Goal: Task Accomplishment & Management: Manage account settings

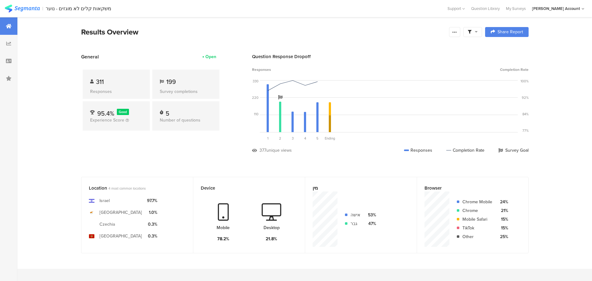
click at [471, 32] on icon at bounding box center [469, 32] width 4 height 4
click at [506, 49] on span at bounding box center [503, 49] width 9 height 5
click at [456, 32] on icon at bounding box center [454, 31] width 5 height 5
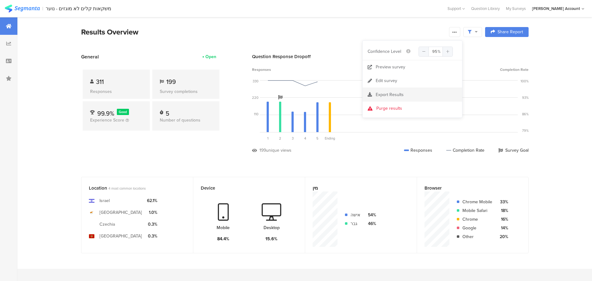
click at [407, 94] on div "Export Results" at bounding box center [411, 95] width 99 height 6
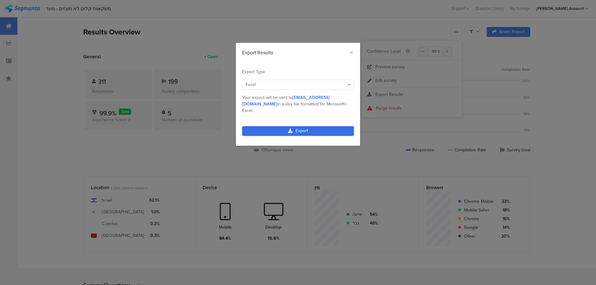
click at [303, 127] on link "Export" at bounding box center [298, 131] width 112 height 10
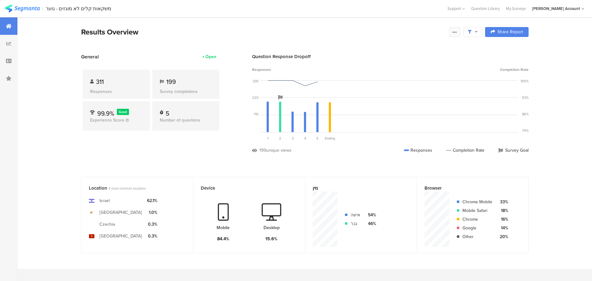
click at [456, 32] on icon at bounding box center [454, 31] width 5 height 5
click at [400, 81] on link "Edit survey" at bounding box center [411, 81] width 99 height 14
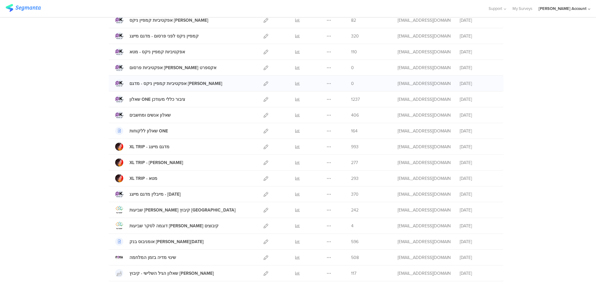
scroll to position [351, 0]
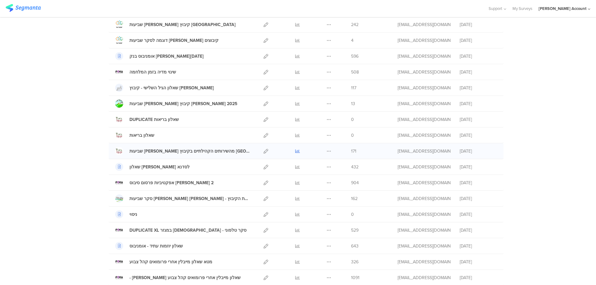
click at [297, 152] on icon at bounding box center [297, 151] width 5 height 5
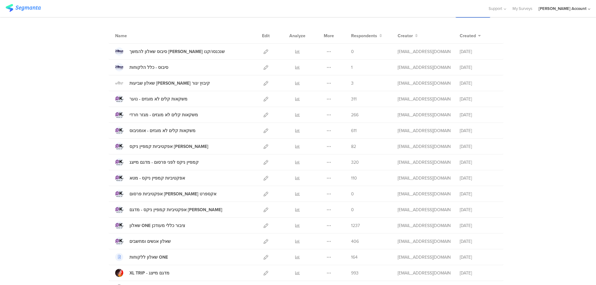
scroll to position [20, 0]
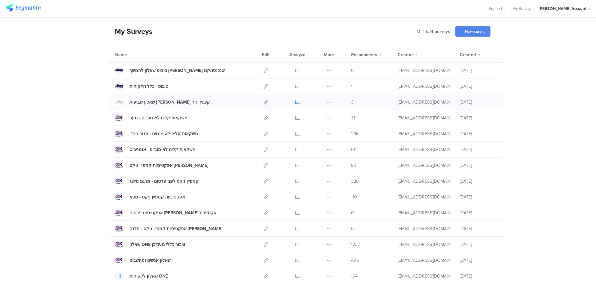
click at [295, 102] on icon at bounding box center [297, 102] width 5 height 5
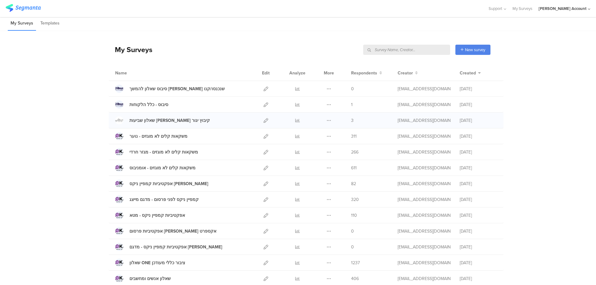
scroll to position [0, 0]
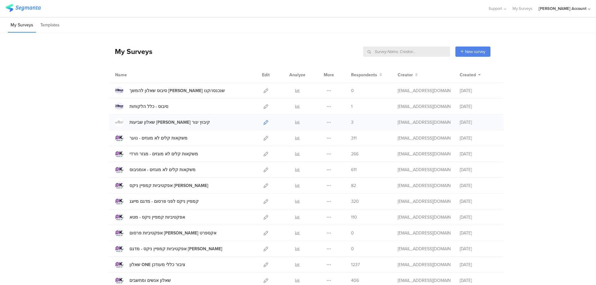
click at [264, 122] on icon at bounding box center [266, 122] width 5 height 5
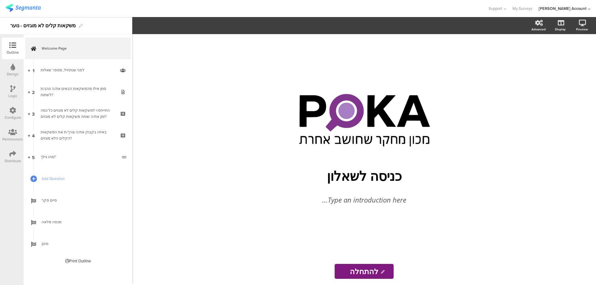
click at [9, 157] on icon at bounding box center [12, 154] width 7 height 7
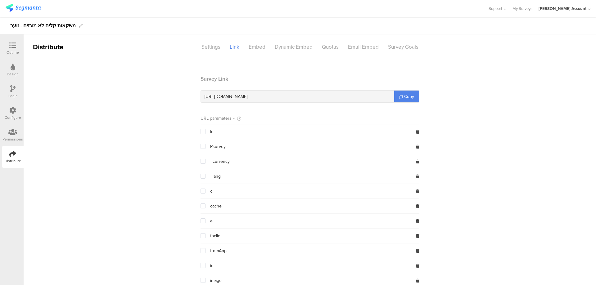
click at [12, 89] on icon at bounding box center [12, 88] width 5 height 7
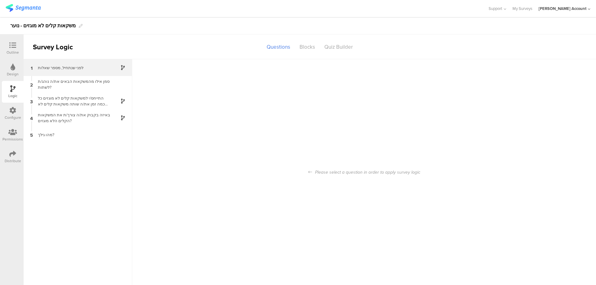
click at [85, 66] on div "לפני שנתחיל, מספר שאלות" at bounding box center [73, 68] width 78 height 6
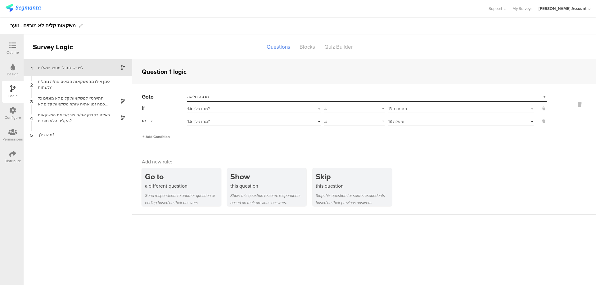
click at [163, 137] on span "Add Condition" at bounding box center [156, 137] width 28 height 6
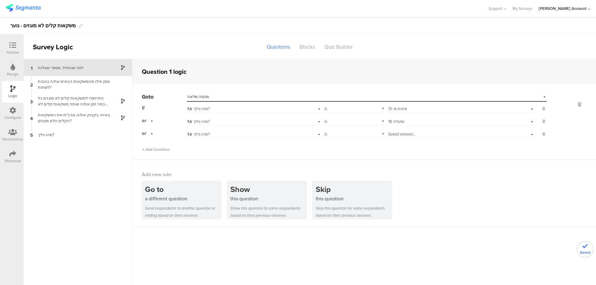
click at [337, 133] on div "is" at bounding box center [354, 134] width 61 height 10
click at [214, 133] on div "1.b מהו גילך?" at bounding box center [243, 135] width 113 height 6
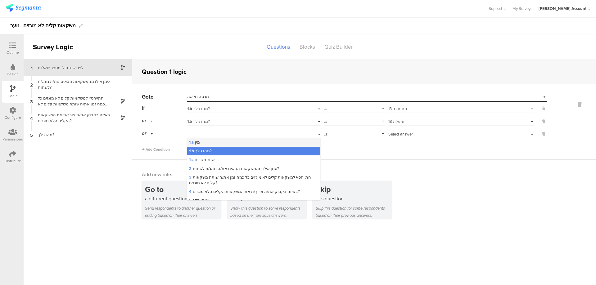
click at [215, 142] on div "1.a מין" at bounding box center [253, 142] width 133 height 9
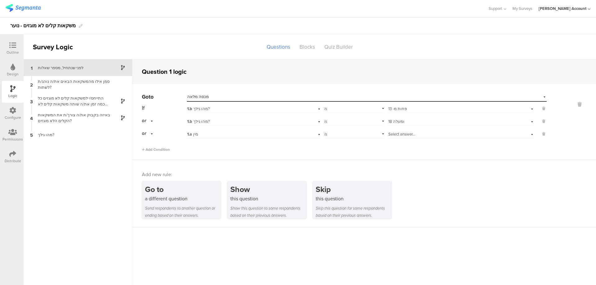
click at [408, 133] on span "Select answer..." at bounding box center [401, 134] width 27 height 6
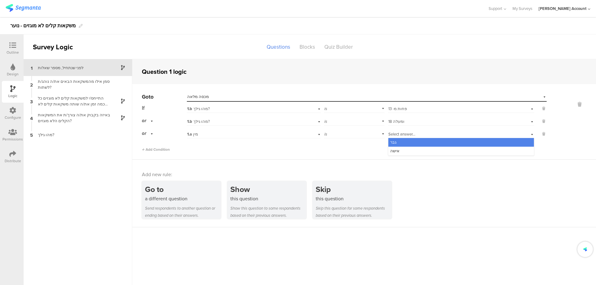
click at [412, 139] on div "גבר" at bounding box center [461, 142] width 146 height 9
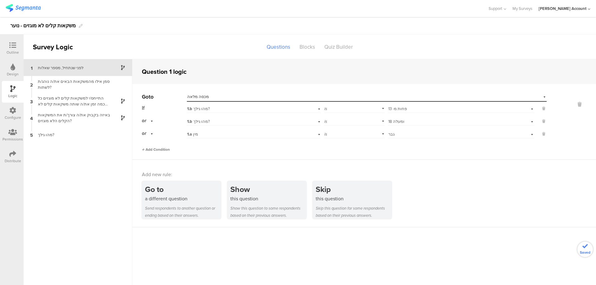
click at [166, 147] on span "Add Condition" at bounding box center [156, 150] width 28 height 6
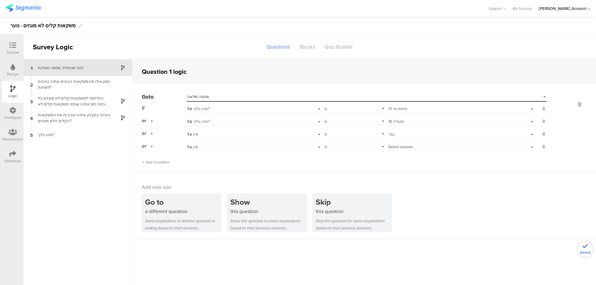
click at [397, 149] on span "Select answer..." at bounding box center [401, 147] width 27 height 6
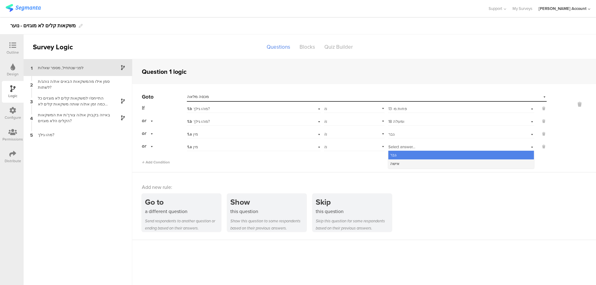
click at [396, 165] on span "אישה" at bounding box center [394, 164] width 9 height 6
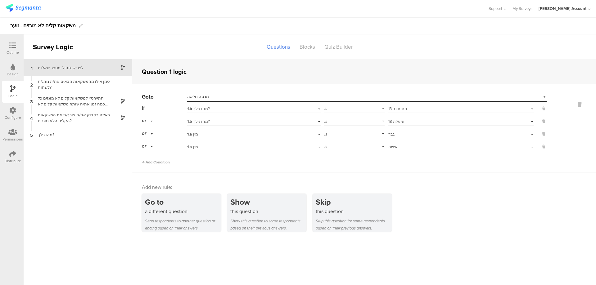
click at [15, 156] on icon at bounding box center [12, 154] width 7 height 7
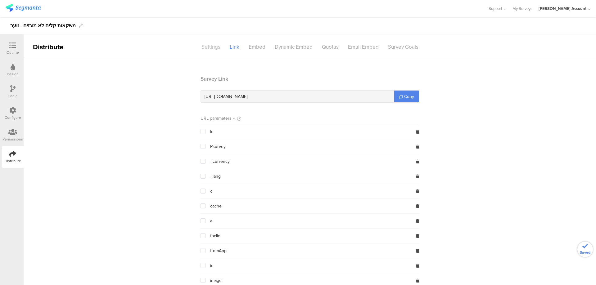
click at [210, 48] on div "Settings" at bounding box center [211, 47] width 28 height 11
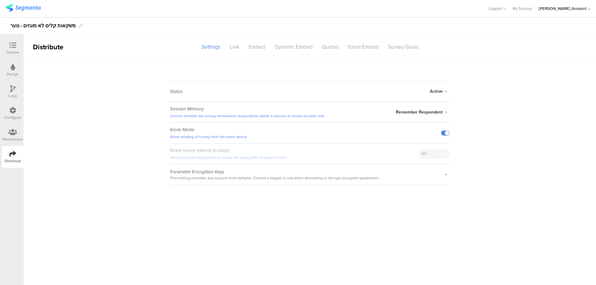
click at [439, 93] on span "Active" at bounding box center [436, 91] width 13 height 7
click at [420, 117] on li "Closed" at bounding box center [413, 116] width 71 height 13
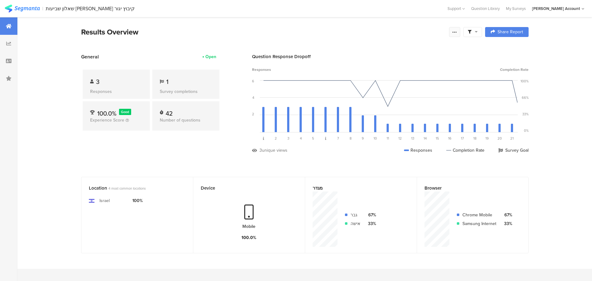
click at [456, 33] on icon at bounding box center [454, 31] width 5 height 5
click at [394, 110] on div "Purge results" at bounding box center [389, 108] width 26 height 6
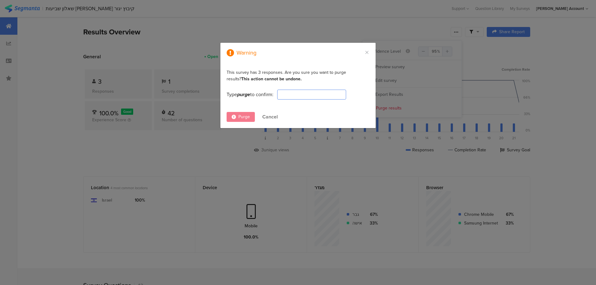
click at [310, 93] on input "dialog" at bounding box center [311, 95] width 69 height 10
type input "PURGE"
click at [248, 116] on span "Purge" at bounding box center [243, 117] width 11 height 7
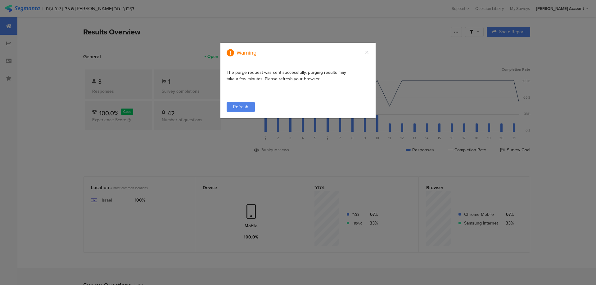
click at [248, 109] on span "Refresh" at bounding box center [240, 107] width 15 height 7
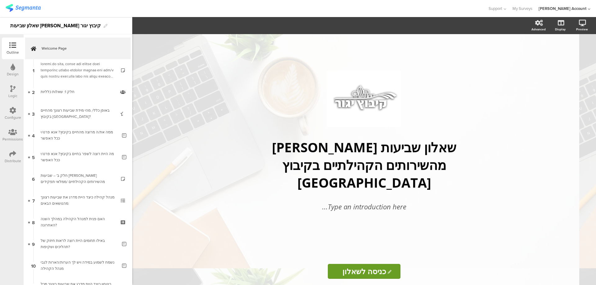
click at [10, 154] on icon at bounding box center [12, 154] width 7 height 7
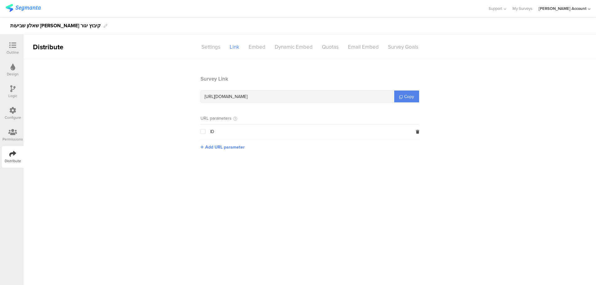
drag, startPoint x: 262, startPoint y: 96, endPoint x: 290, endPoint y: 96, distance: 27.9
click at [290, 96] on div "[URL][DOMAIN_NAME]" at bounding box center [297, 97] width 193 height 12
copy span "69e8e0"
